Goal: Find specific page/section: Find specific page/section

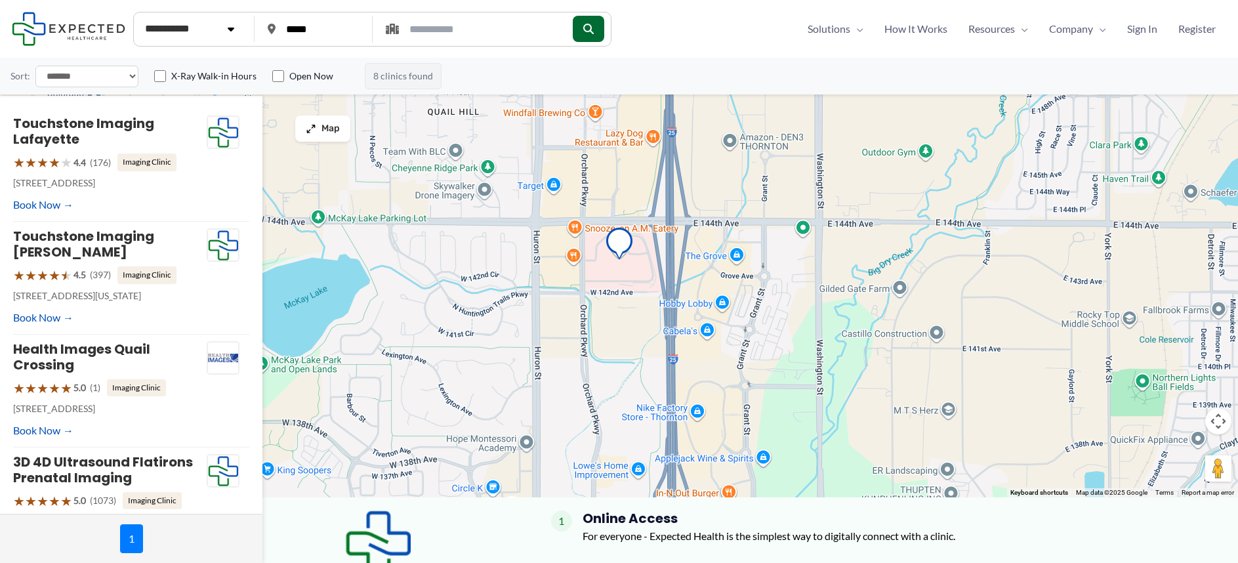
scroll to position [343, 0]
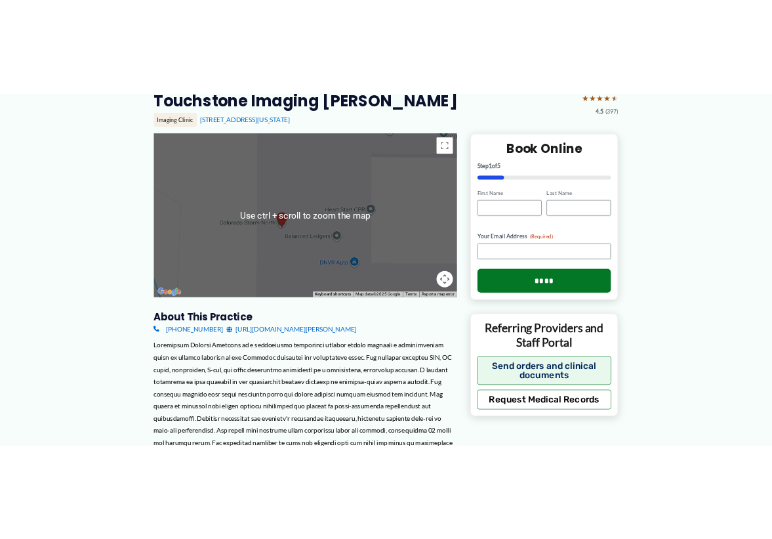
scroll to position [131, 0]
